Goal: Task Accomplishment & Management: Manage account settings

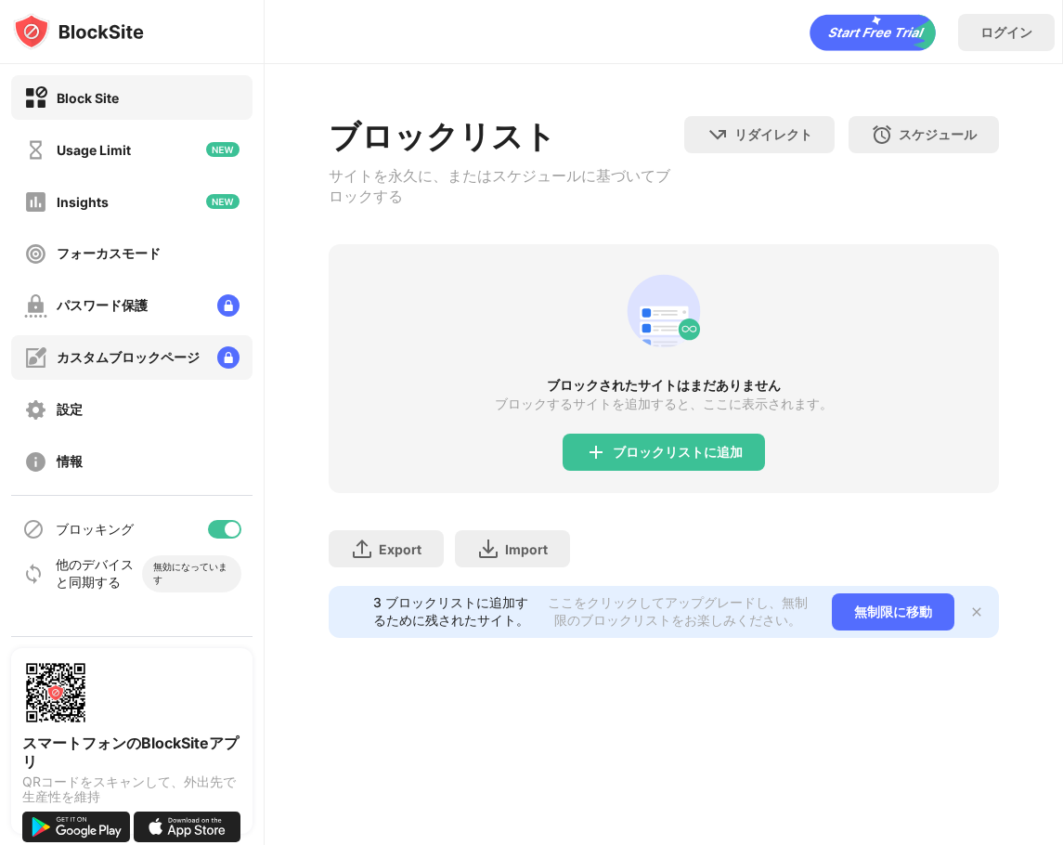
click at [127, 346] on div "カスタムブロックページ" at bounding box center [111, 357] width 175 height 23
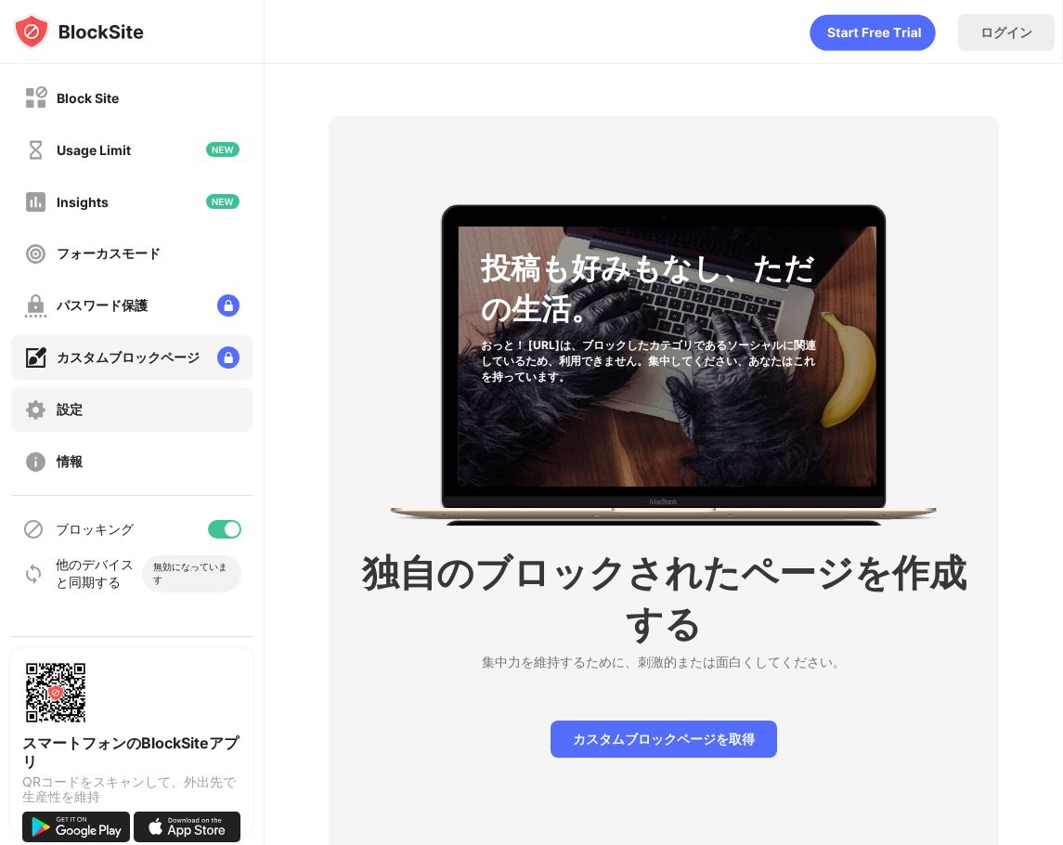
click at [123, 424] on div "設定" at bounding box center [131, 409] width 241 height 45
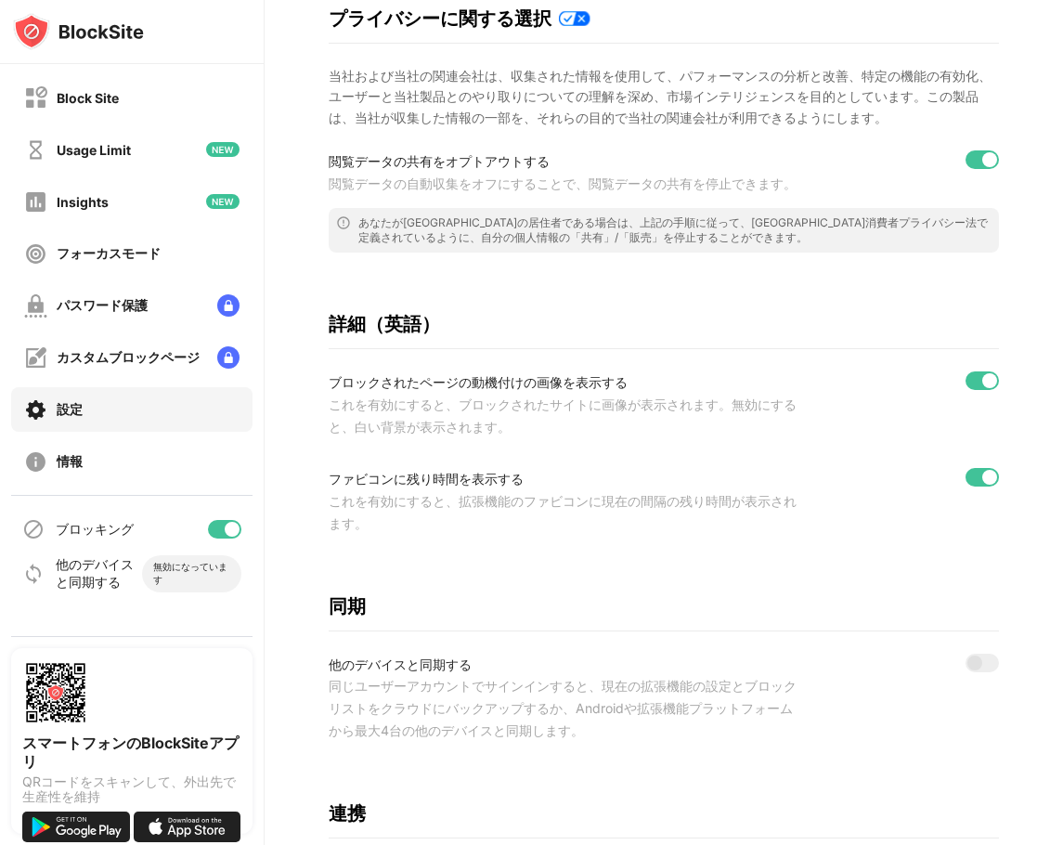
scroll to position [680, 0]
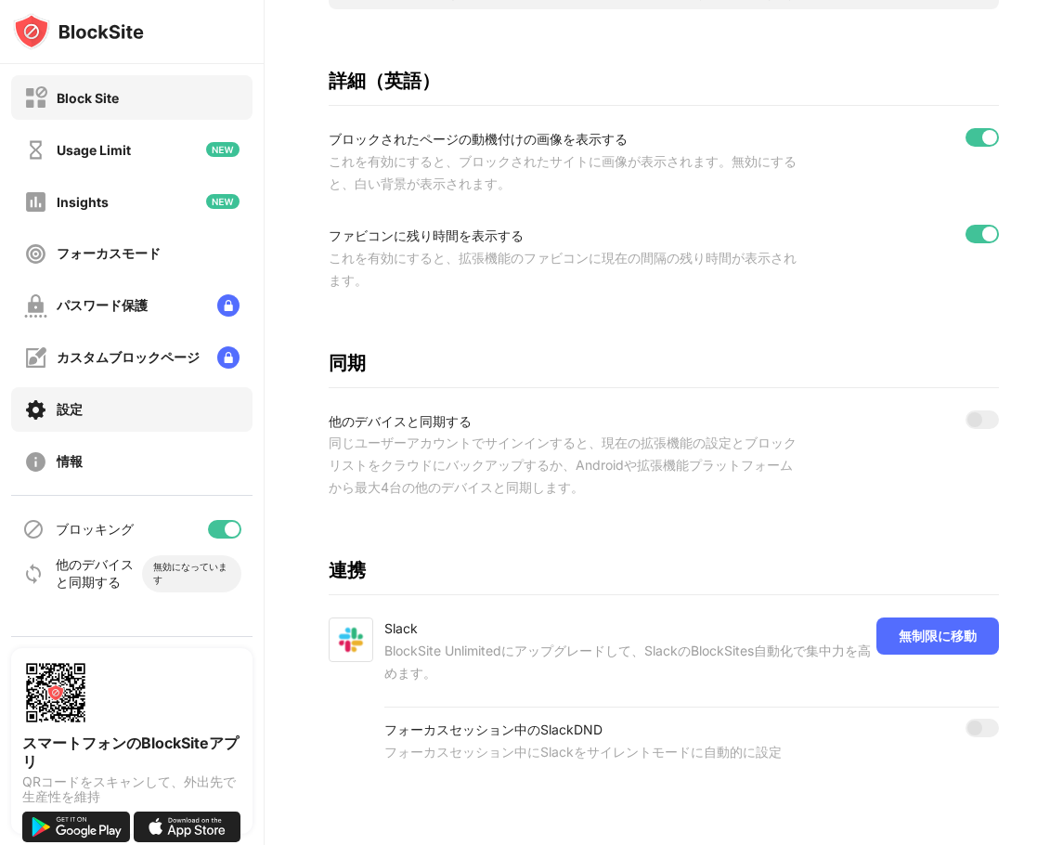
click at [80, 108] on div "Block Site" at bounding box center [71, 97] width 95 height 23
